Goal: Task Accomplishment & Management: Manage account settings

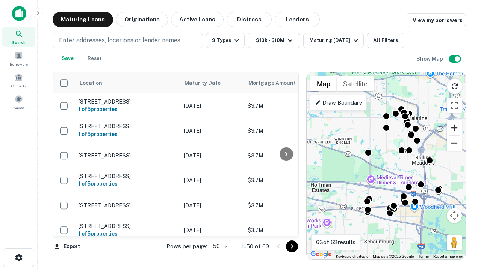
click at [454, 128] on button "Zoom in" at bounding box center [453, 128] width 15 height 15
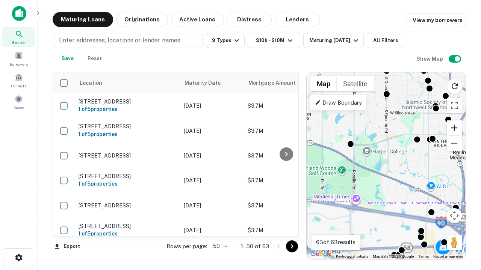
click at [454, 128] on button "Zoom in" at bounding box center [453, 128] width 15 height 15
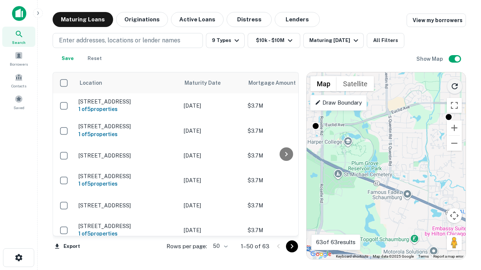
click at [454, 85] on icon "Reload search area" at bounding box center [454, 86] width 9 height 9
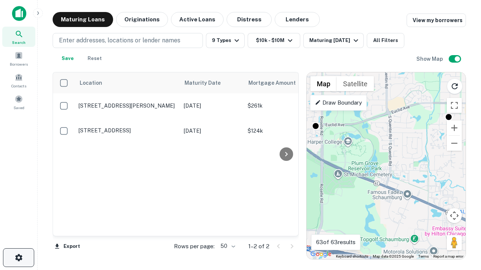
click at [18, 258] on icon "button" at bounding box center [18, 257] width 9 height 9
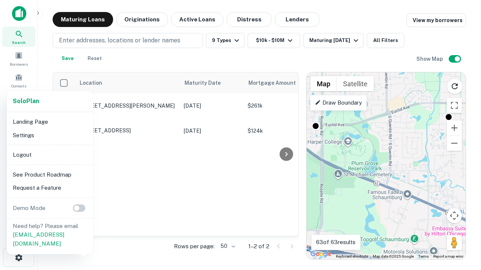
click at [50, 155] on li "Logout" at bounding box center [50, 155] width 80 height 14
